Goal: Task Accomplishment & Management: Use online tool/utility

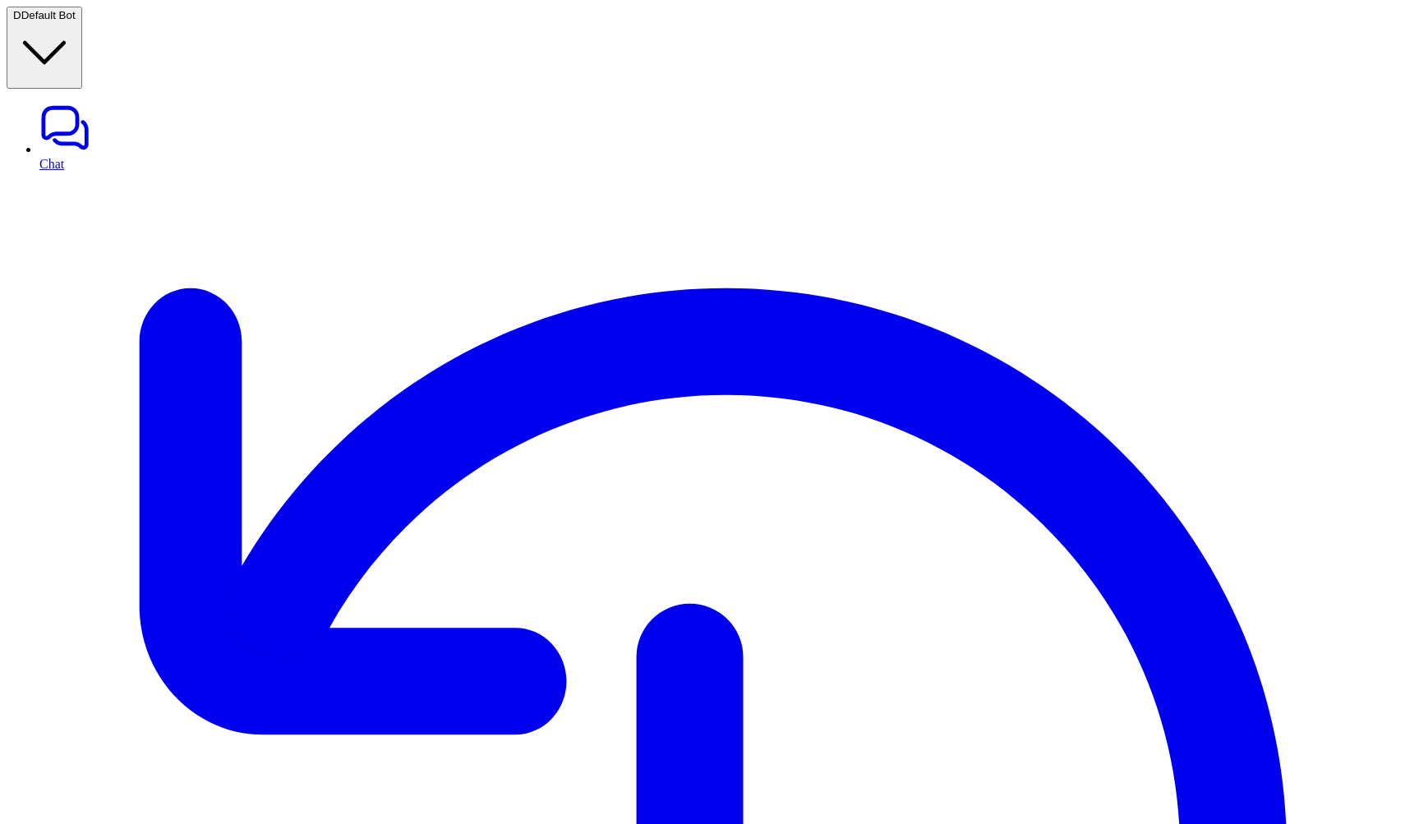
drag, startPoint x: 1100, startPoint y: 206, endPoint x: 1183, endPoint y: 271, distance: 105.4
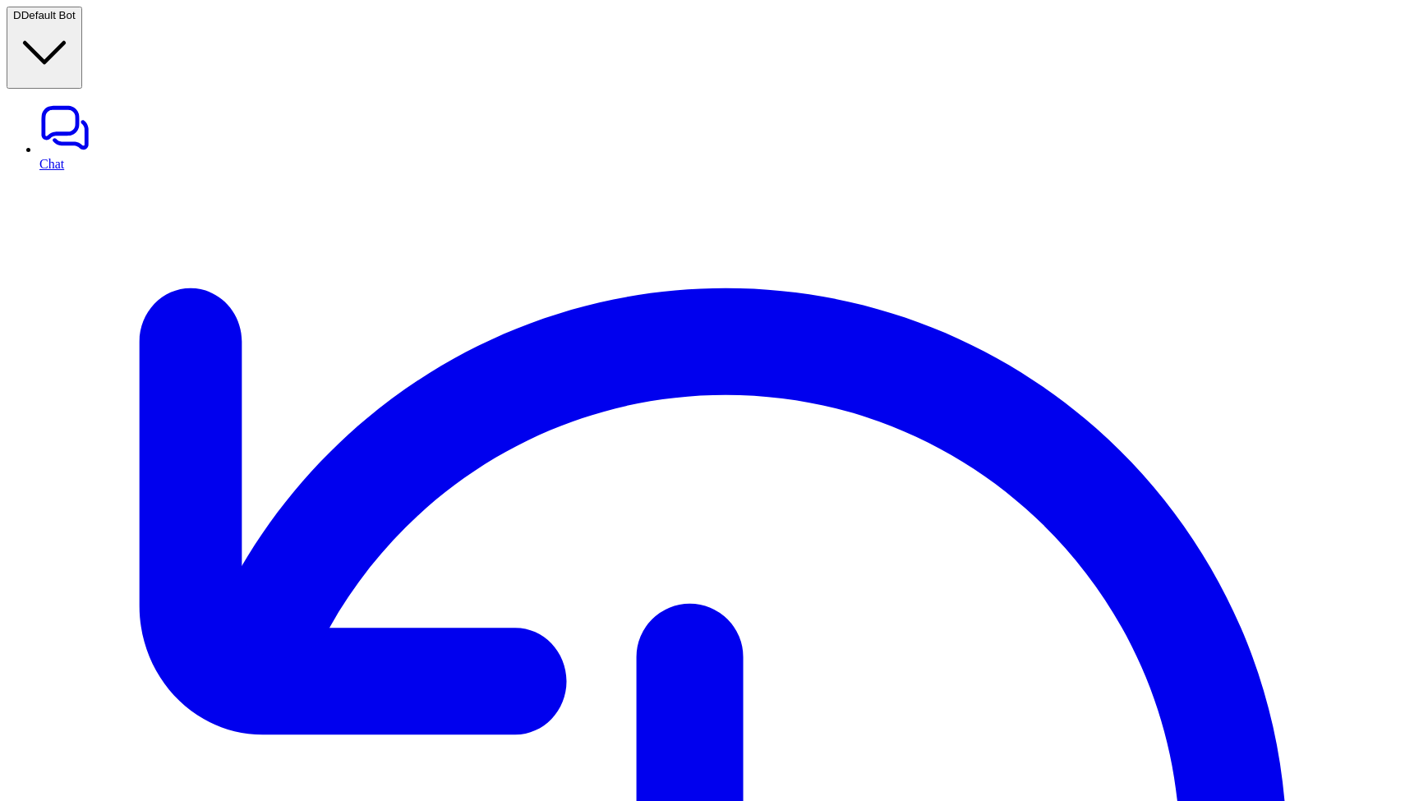
type textarea "**********"
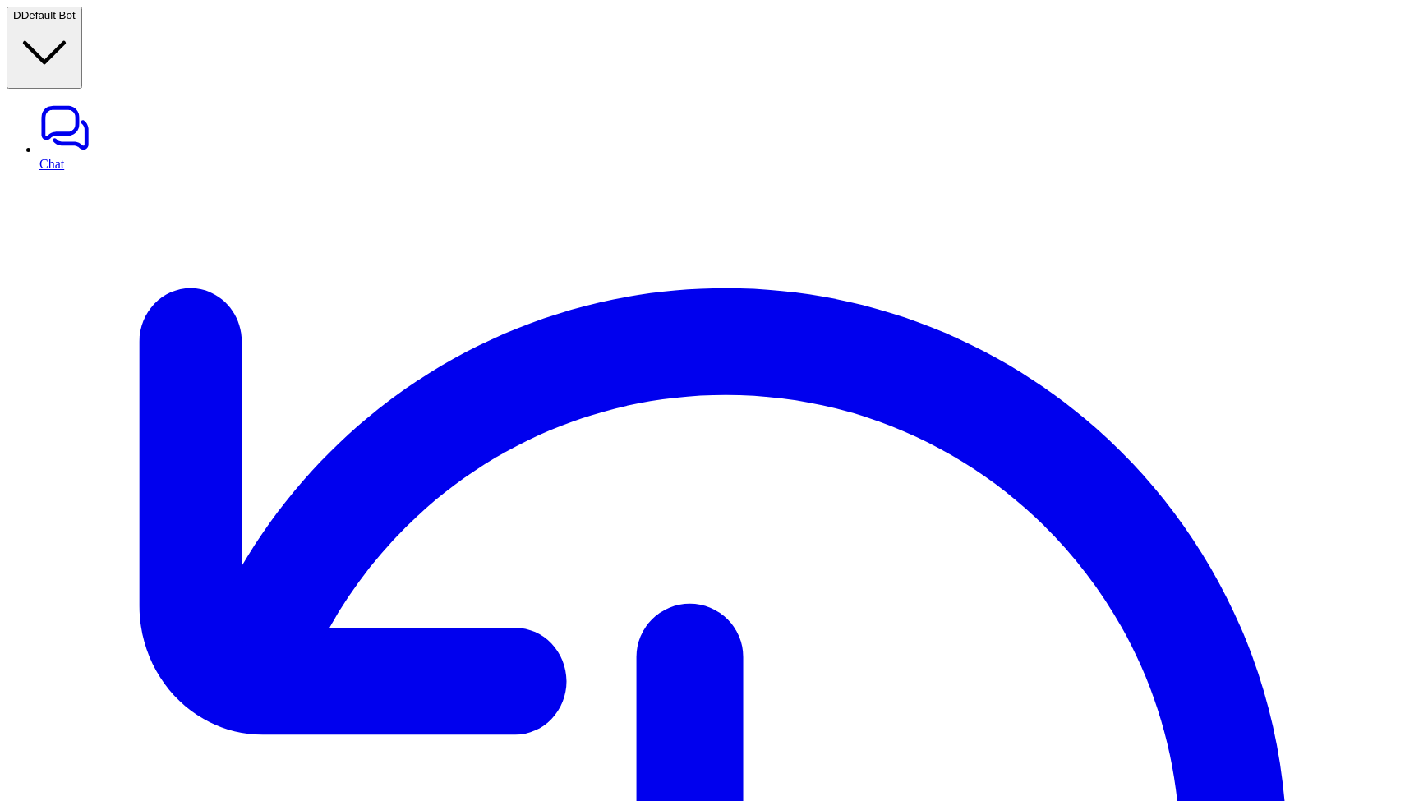
type input "*******"
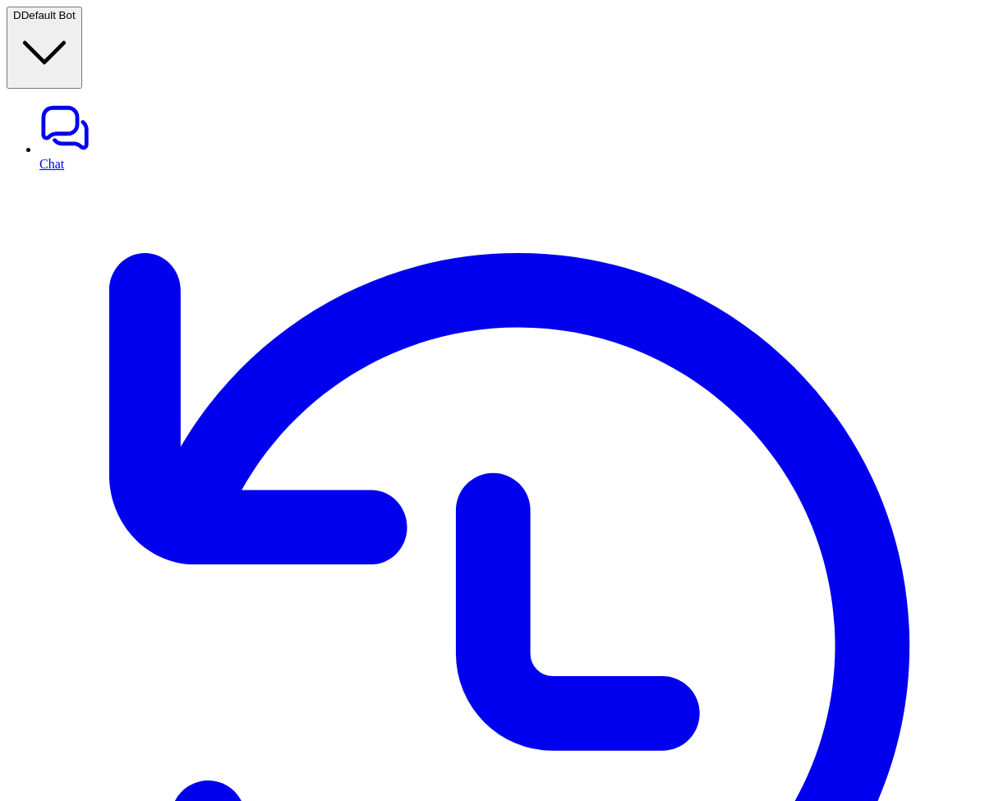
drag, startPoint x: 663, startPoint y: 583, endPoint x: 817, endPoint y: 592, distance: 153.9
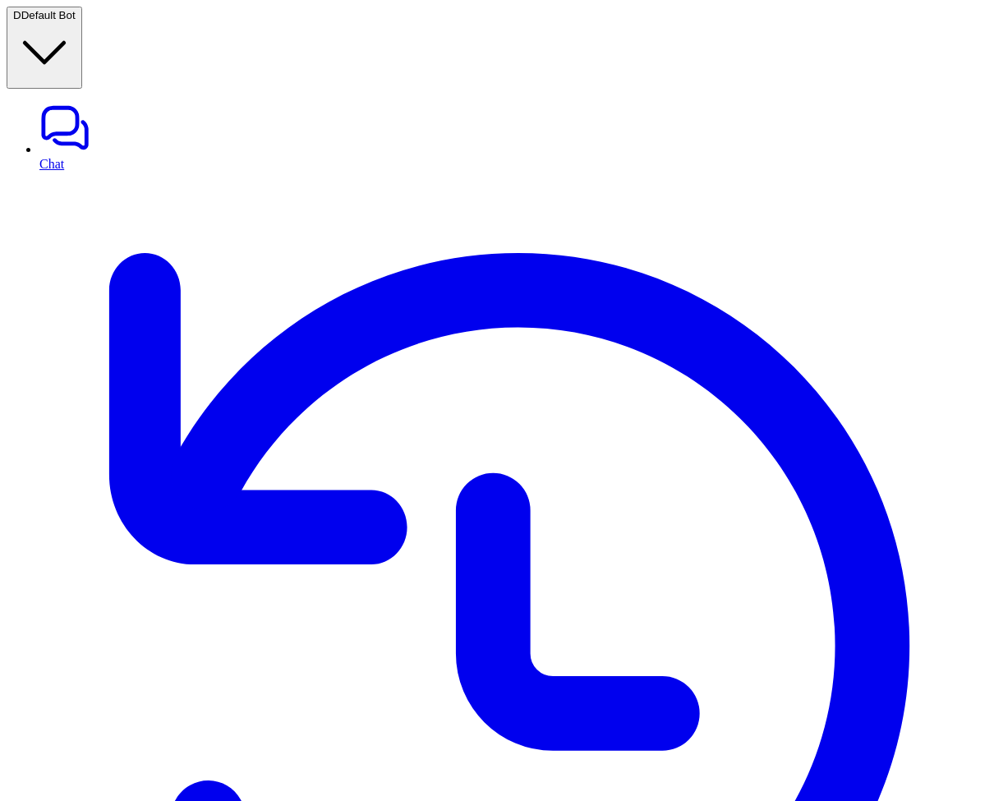
drag, startPoint x: 872, startPoint y: 594, endPoint x: 815, endPoint y: 547, distance: 74.1
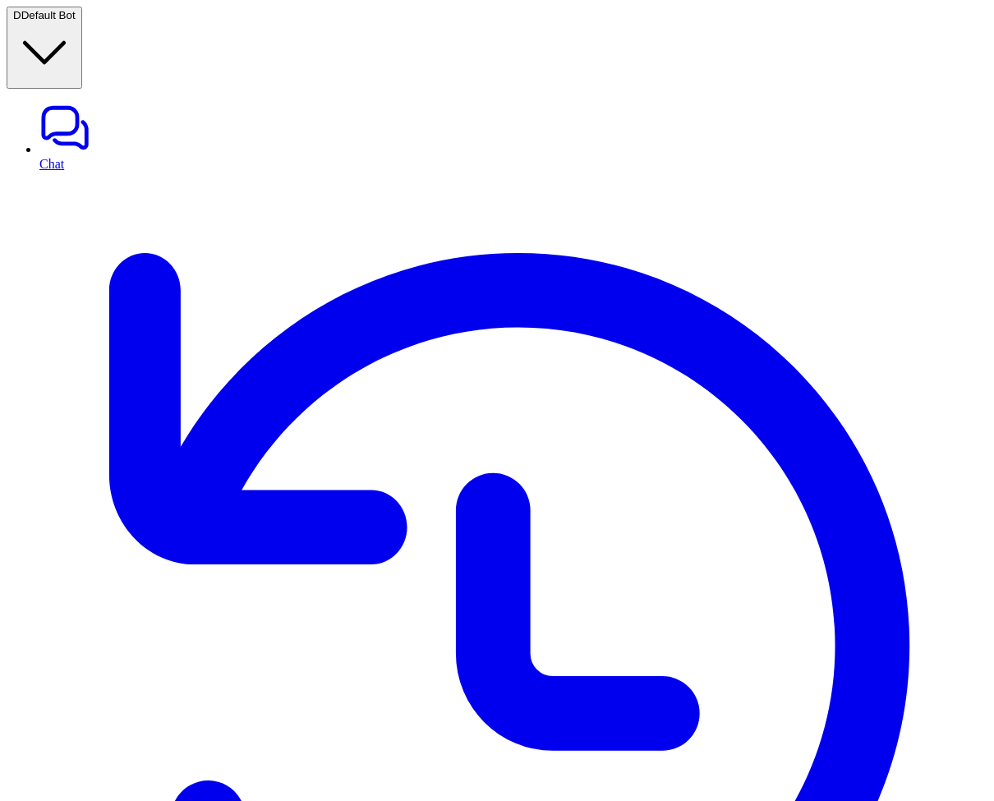
drag, startPoint x: 828, startPoint y: 646, endPoint x: 902, endPoint y: 647, distance: 73.1
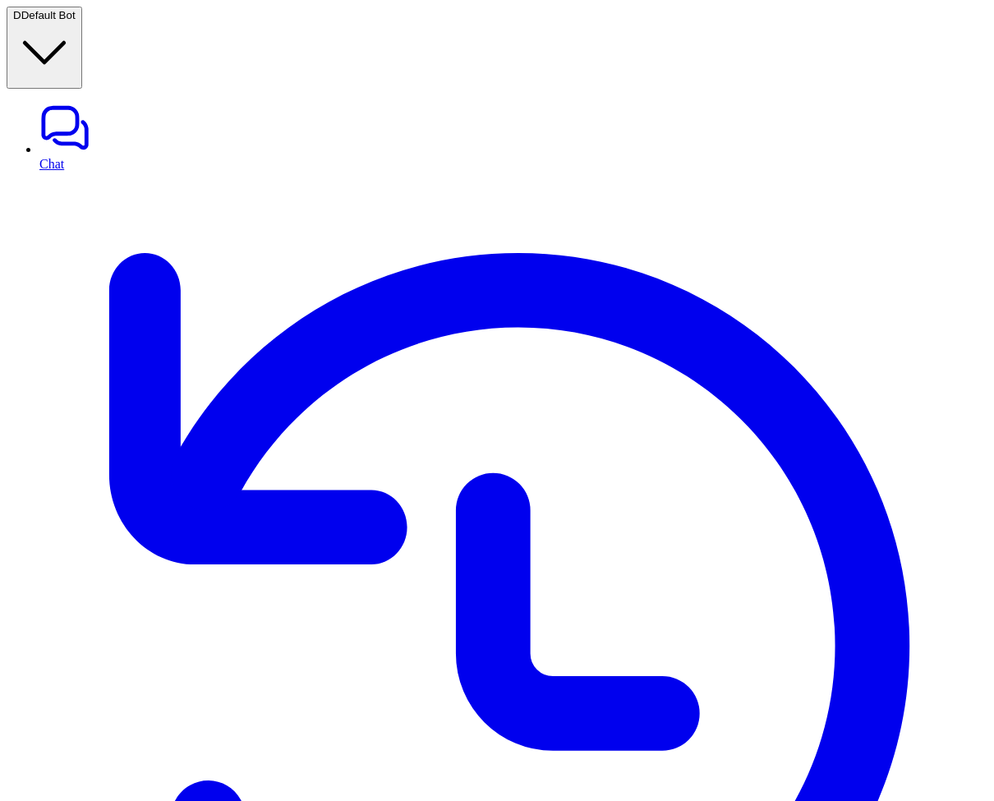
drag, startPoint x: 793, startPoint y: 646, endPoint x: 639, endPoint y: 634, distance: 155.0
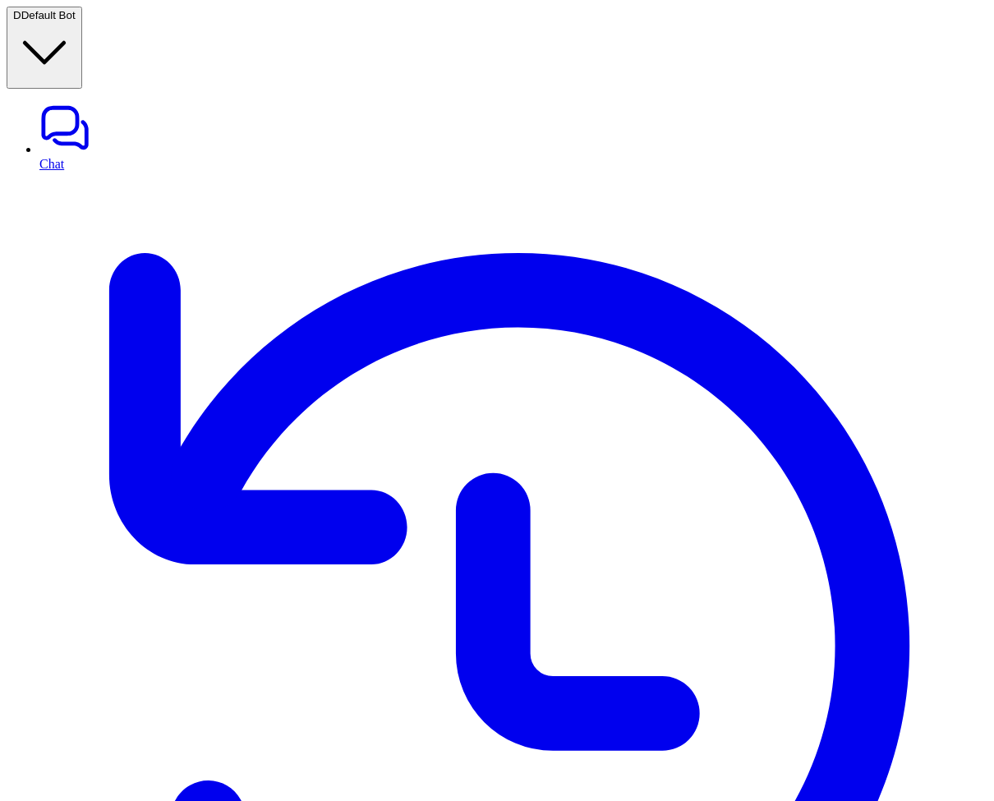
drag, startPoint x: 802, startPoint y: 648, endPoint x: 646, endPoint y: 620, distance: 158.6
drag, startPoint x: 659, startPoint y: 489, endPoint x: 860, endPoint y: 556, distance: 211.5
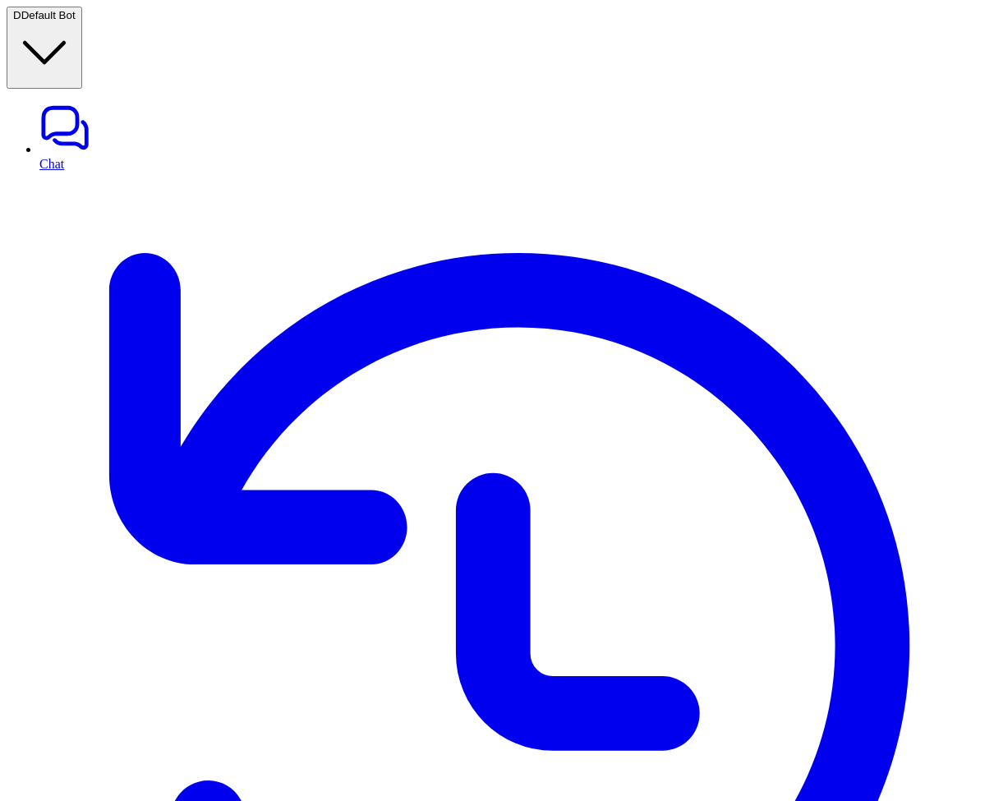
drag, startPoint x: 657, startPoint y: 317, endPoint x: 890, endPoint y: 371, distance: 238.6
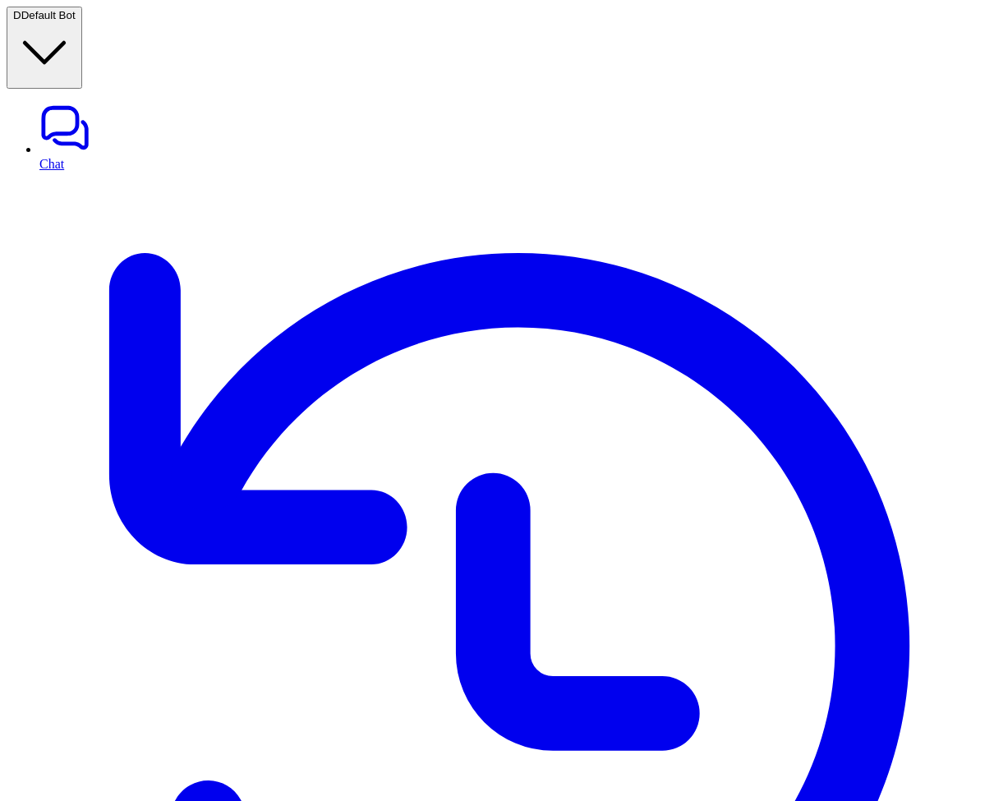
drag, startPoint x: 965, startPoint y: 228, endPoint x: 979, endPoint y: 229, distance: 14.0
